Goal: Task Accomplishment & Management: Use online tool/utility

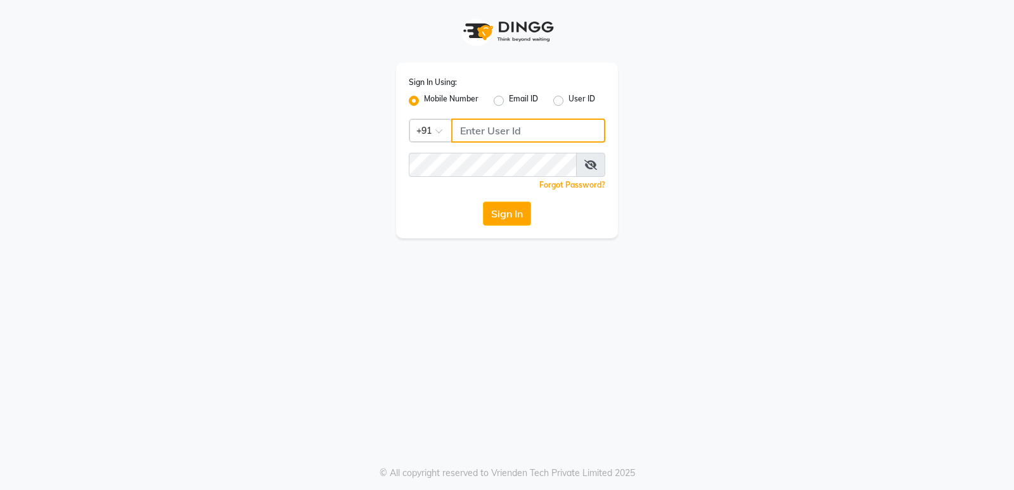
click at [504, 126] on input "Username" at bounding box center [528, 131] width 154 height 24
type input "8150806500"
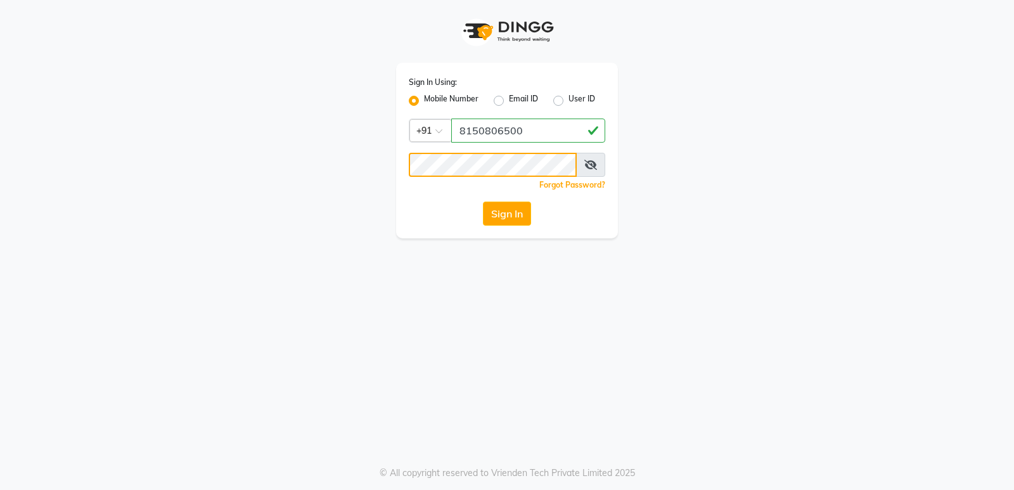
click at [483, 202] on button "Sign In" at bounding box center [507, 214] width 48 height 24
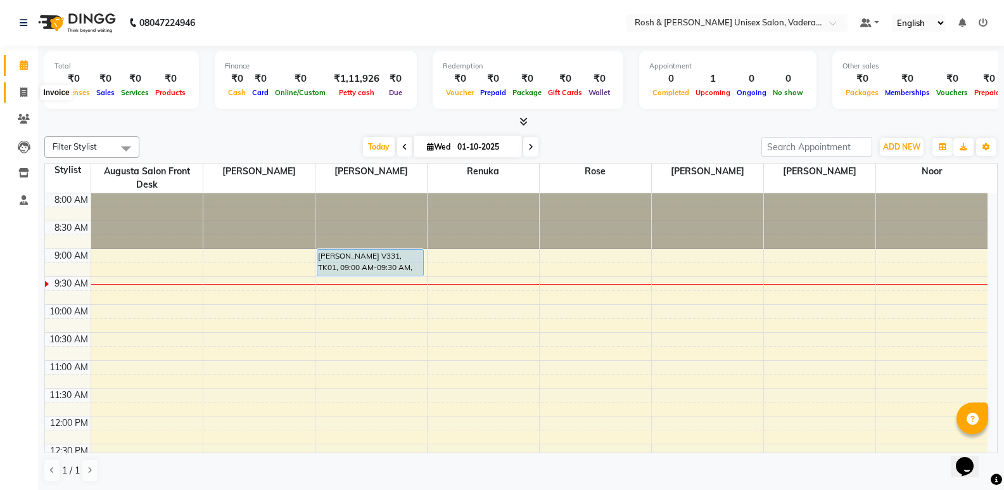
click at [16, 94] on span at bounding box center [24, 93] width 22 height 15
select select "8657"
select select "service"
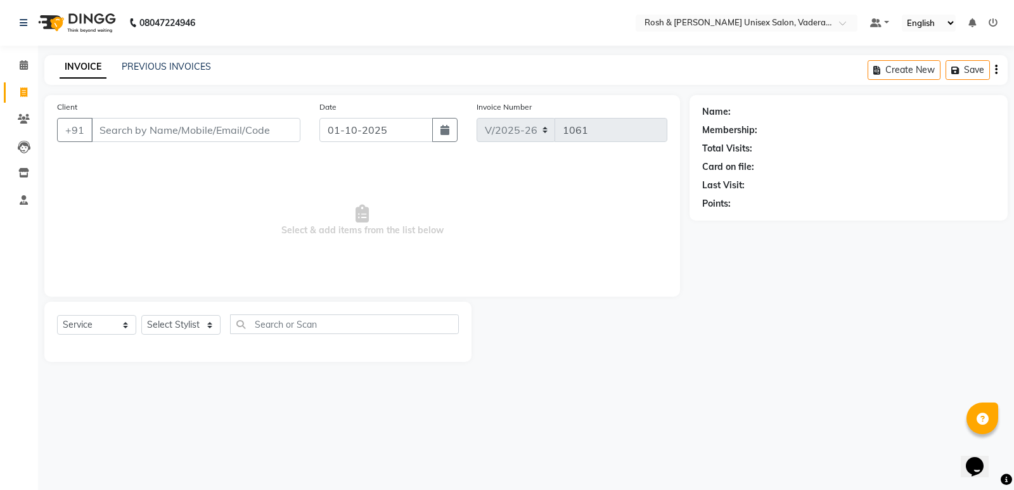
click at [148, 131] on input "Client" at bounding box center [195, 130] width 209 height 24
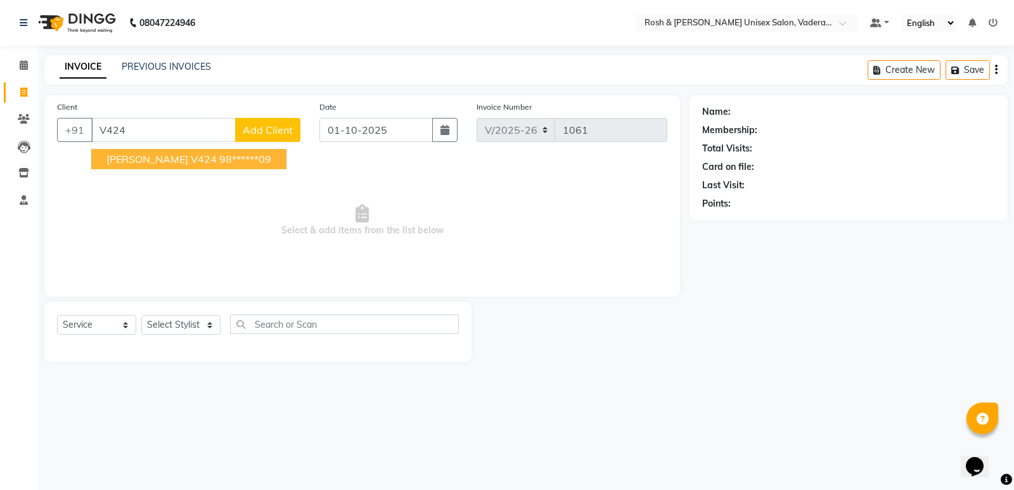
click at [148, 159] on span "[PERSON_NAME] V424" at bounding box center [161, 159] width 110 height 13
type input "98******09"
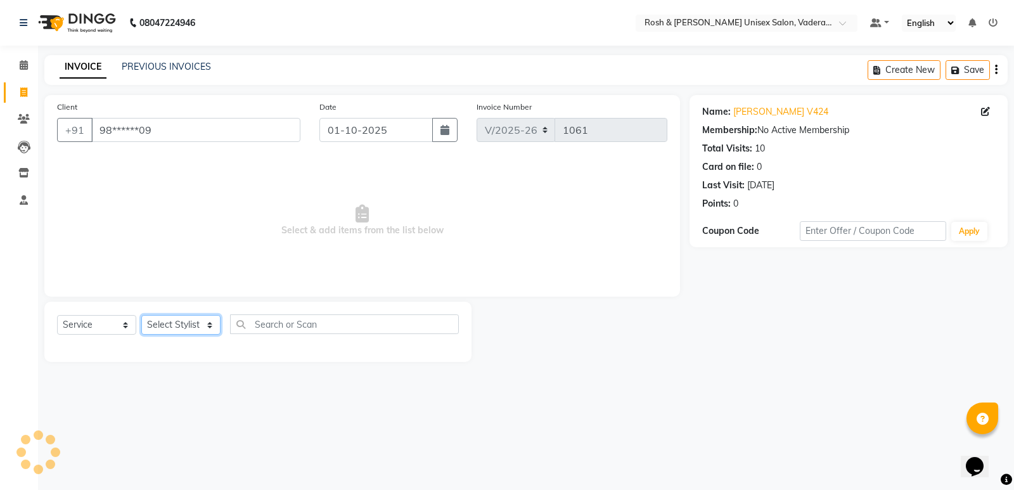
click at [208, 317] on select "Select Stylist Augusta Salon Front Desk [PERSON_NAME] [PERSON_NAME] Renuka Repo…" at bounding box center [180, 325] width 79 height 20
select select "87533"
click at [141, 315] on select "Select Stylist Augusta Salon Front Desk [PERSON_NAME] [PERSON_NAME] Renuka Repo…" at bounding box center [180, 325] width 79 height 20
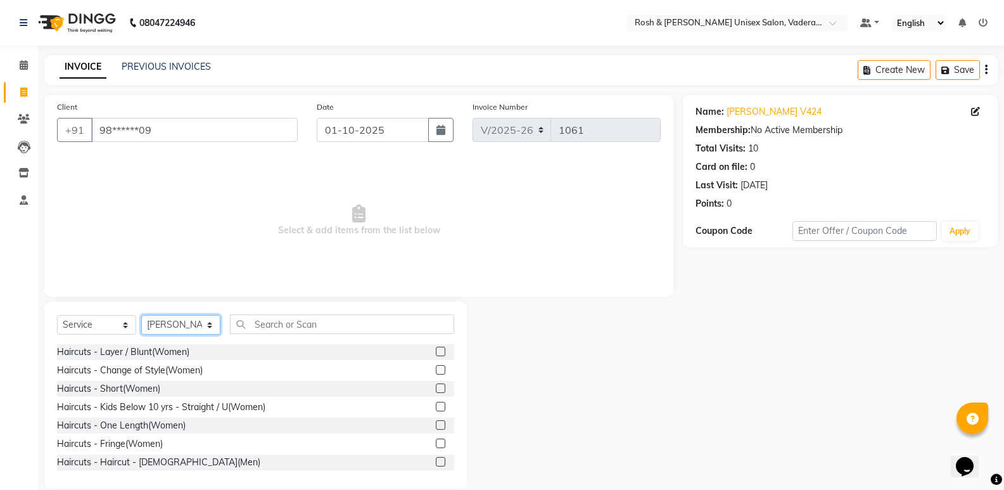
scroll to position [63, 0]
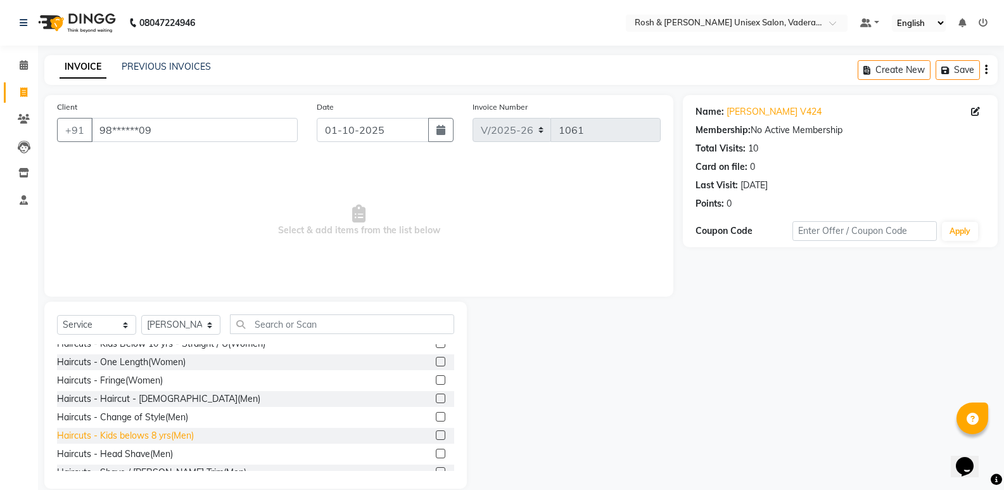
click at [178, 431] on div "Haircuts - Kids belows 8 yrs(Men)" at bounding box center [125, 435] width 137 height 13
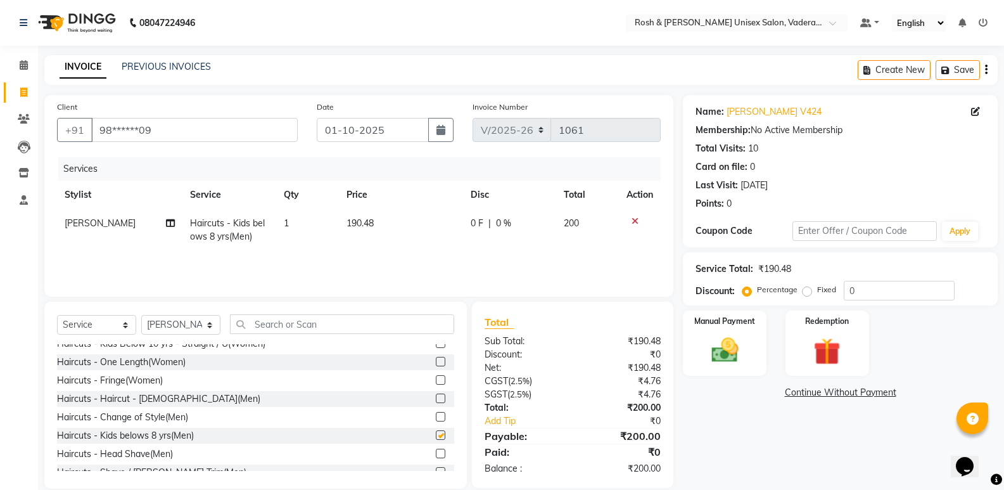
checkbox input "false"
click at [733, 343] on img at bounding box center [724, 350] width 45 height 32
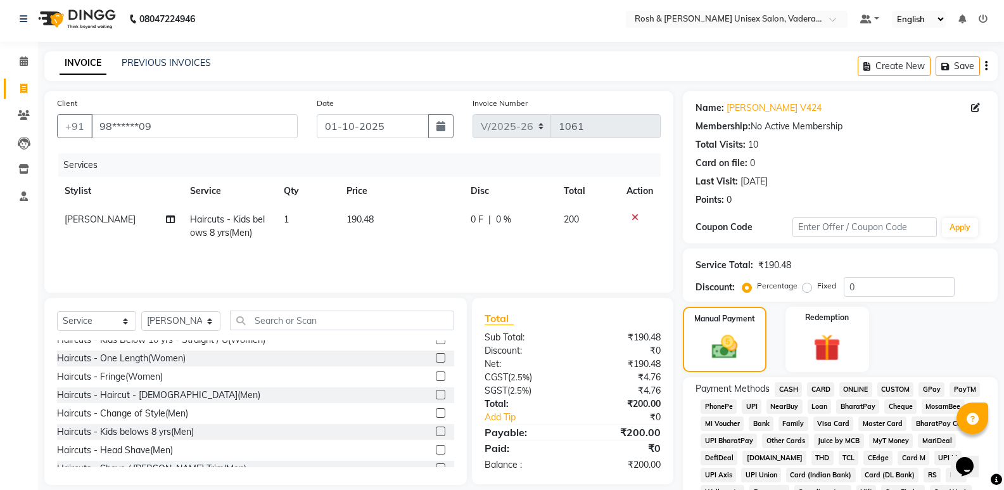
scroll to position [0, 0]
